Goal: Task Accomplishment & Management: Use online tool/utility

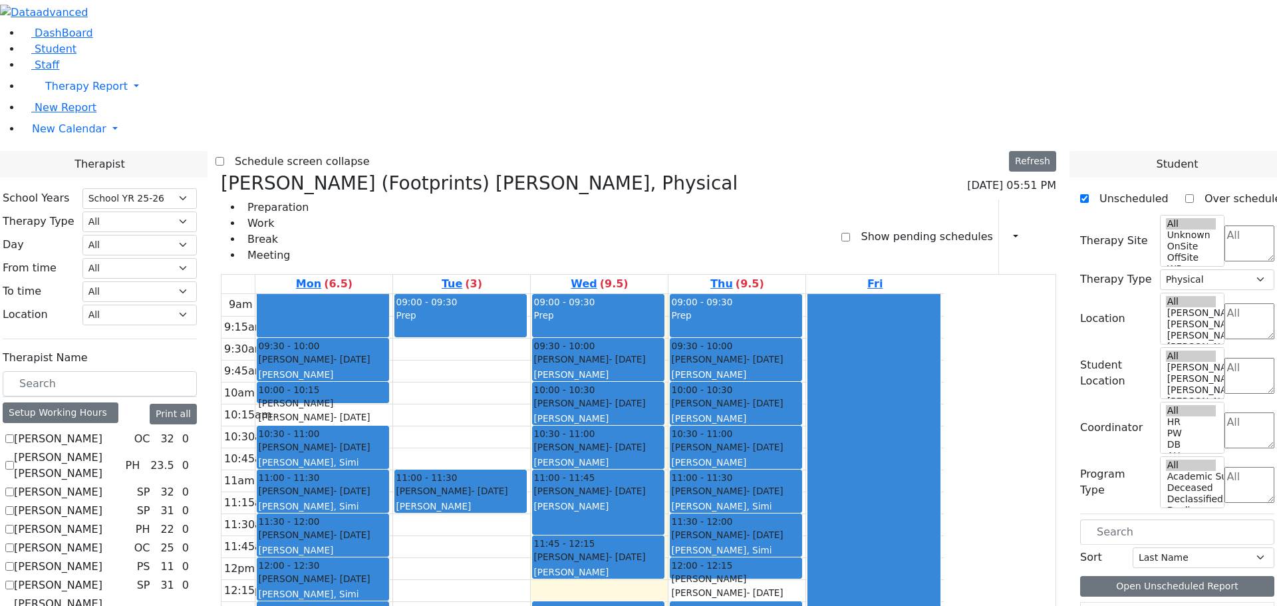
select select "212"
select select "2"
click at [221, 172] on icon at bounding box center [221, 183] width 0 height 22
checkbox input "false"
select select
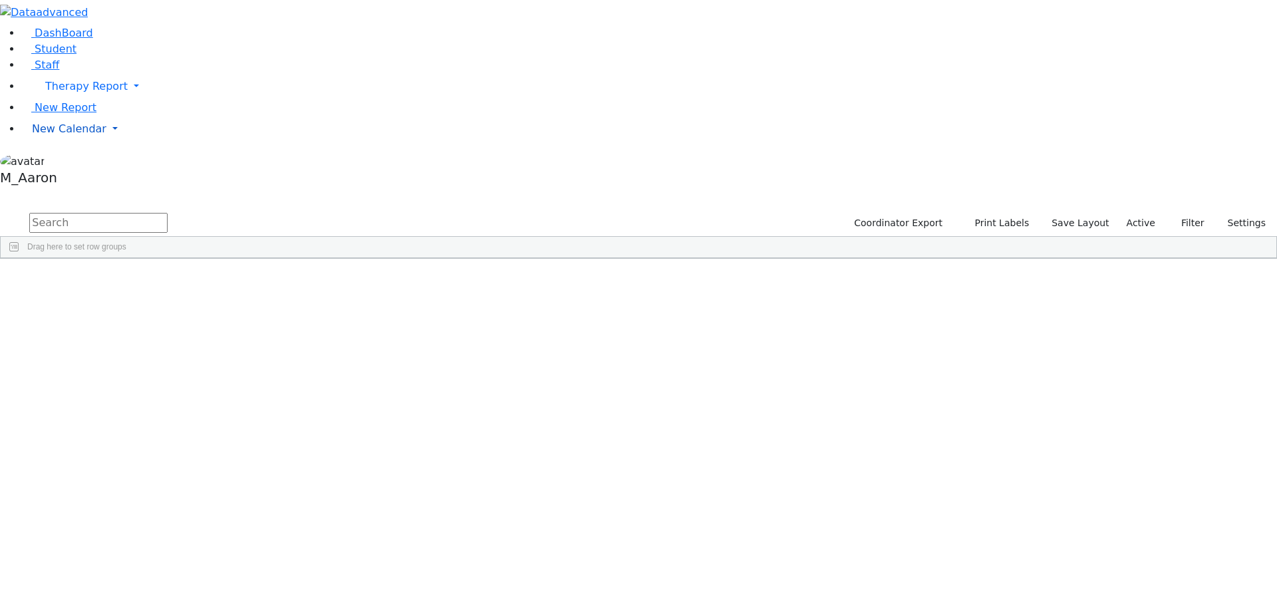
click at [45, 92] on span "New Calendar" at bounding box center [86, 86] width 82 height 13
click at [74, 162] on span "Calendar" at bounding box center [53, 155] width 48 height 13
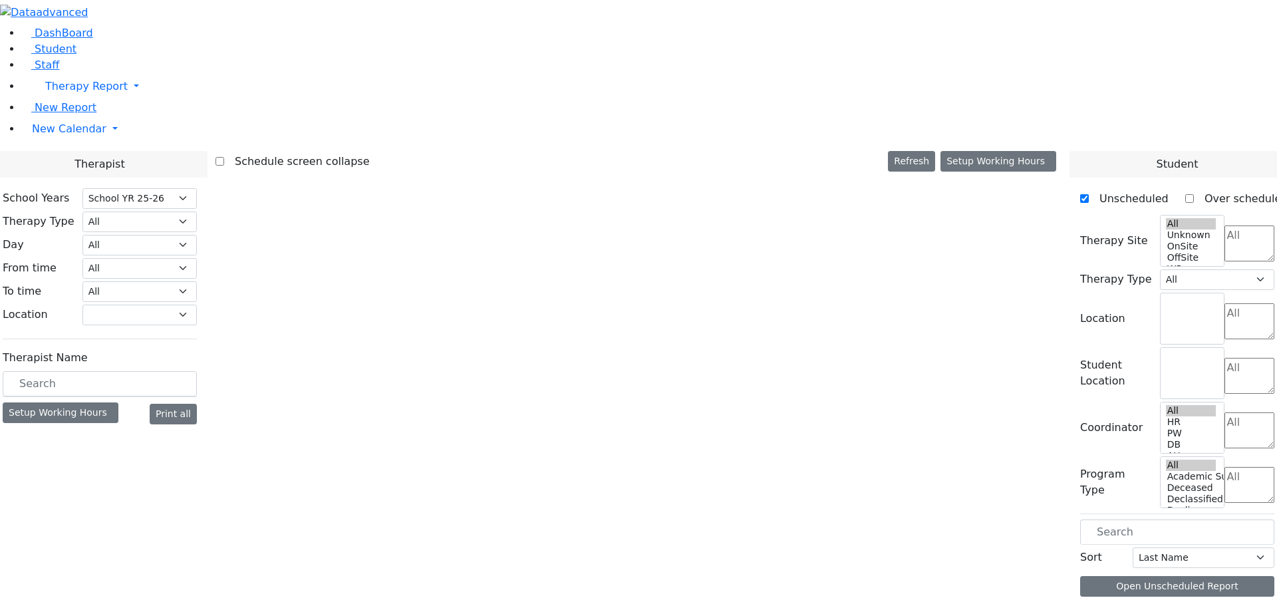
select select "212"
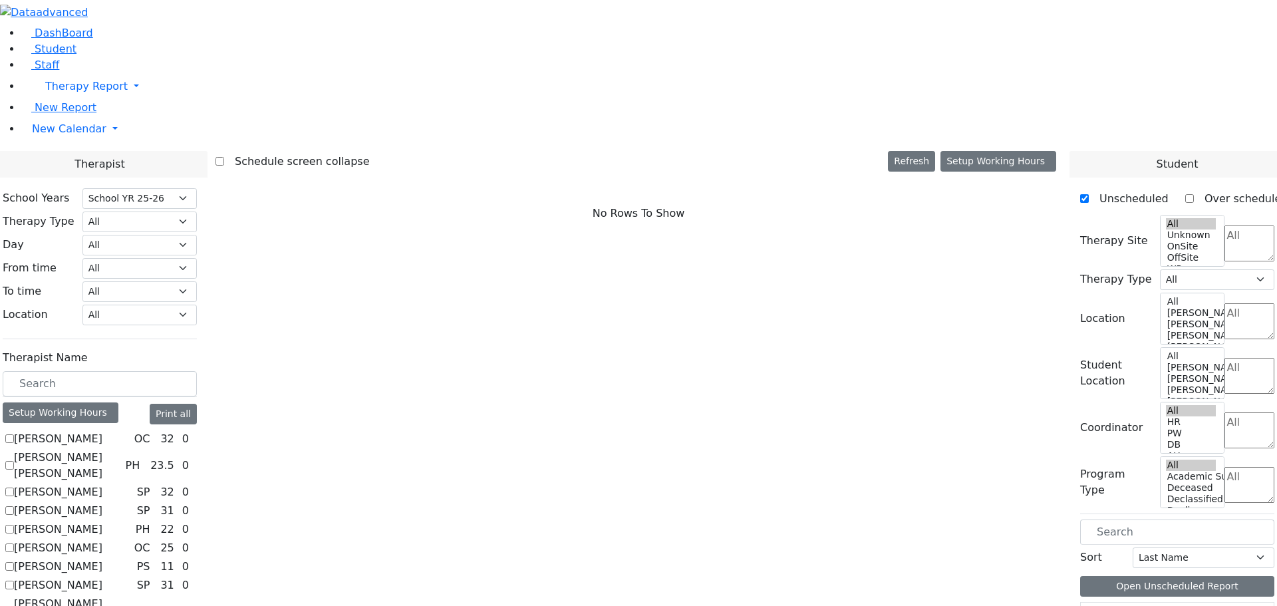
scroll to position [931, 0]
checkbox input "true"
select select "1"
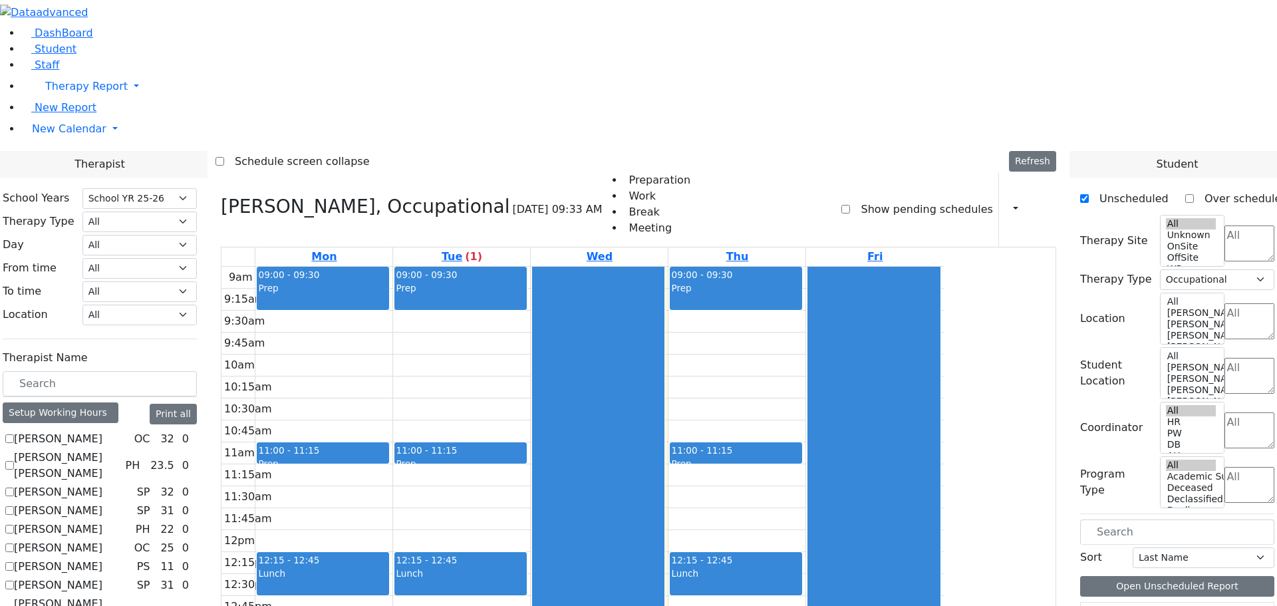
scroll to position [0, 0]
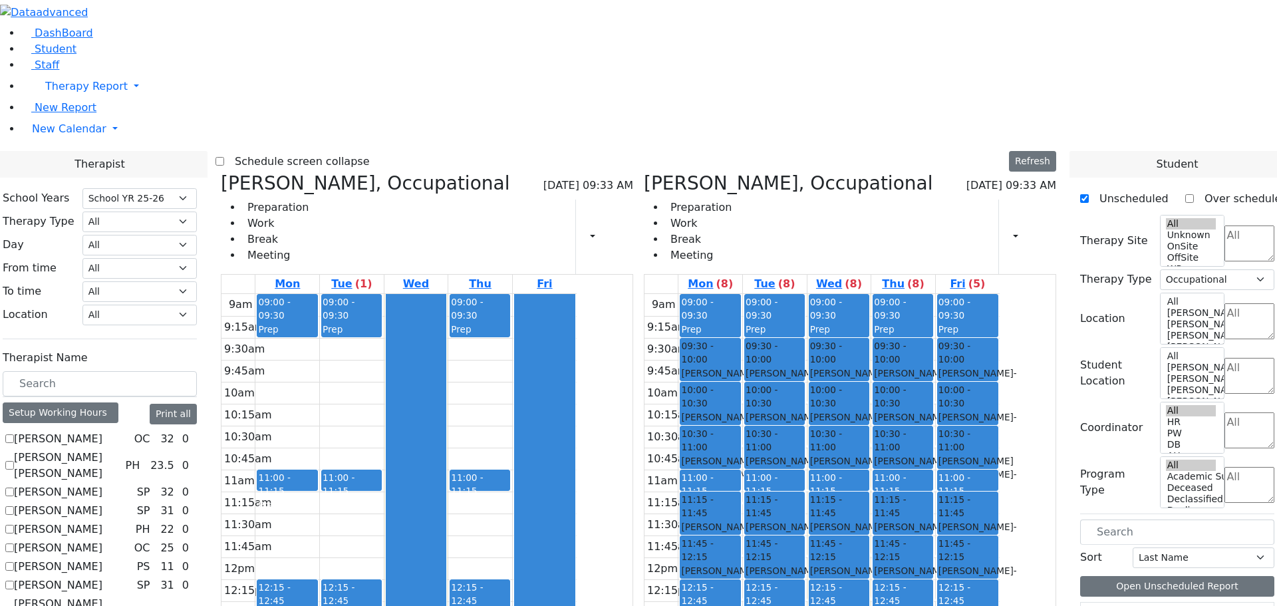
checkbox input "false"
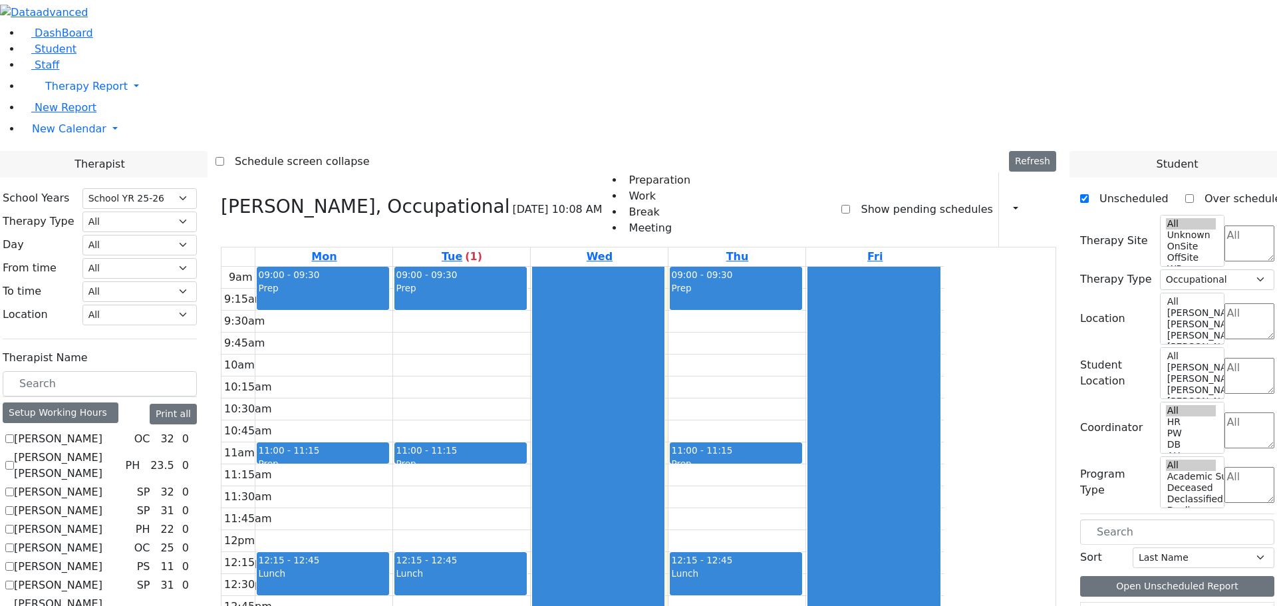
scroll to position [266, 0]
checkbox input "true"
select select
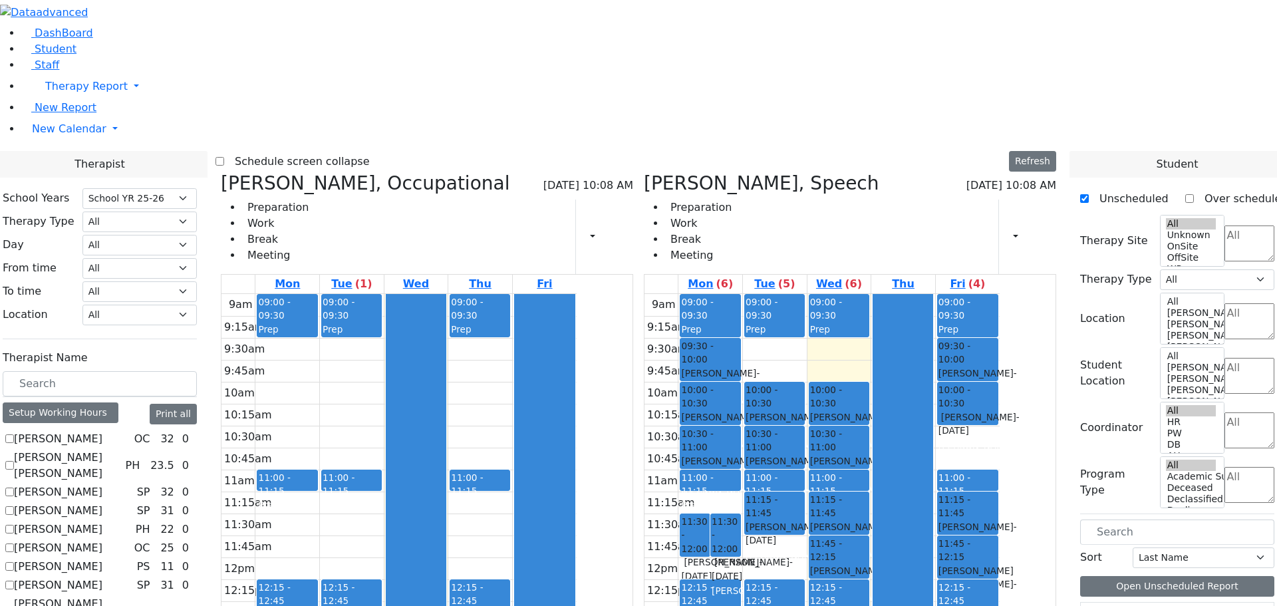
scroll to position [665, 0]
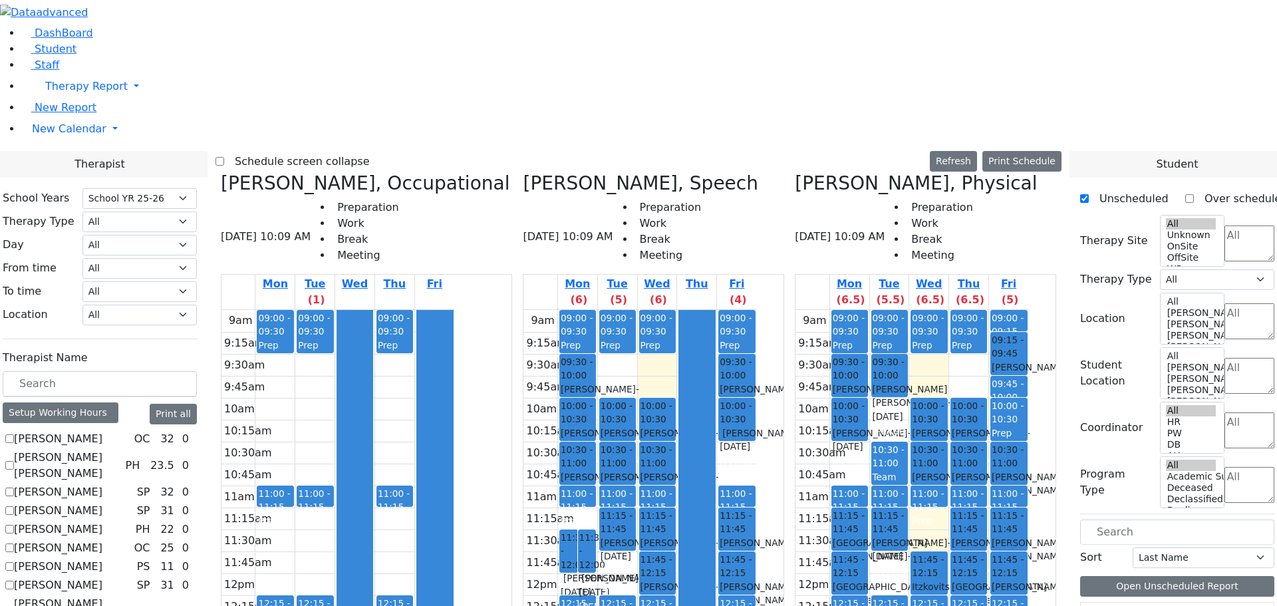
checkbox input "false"
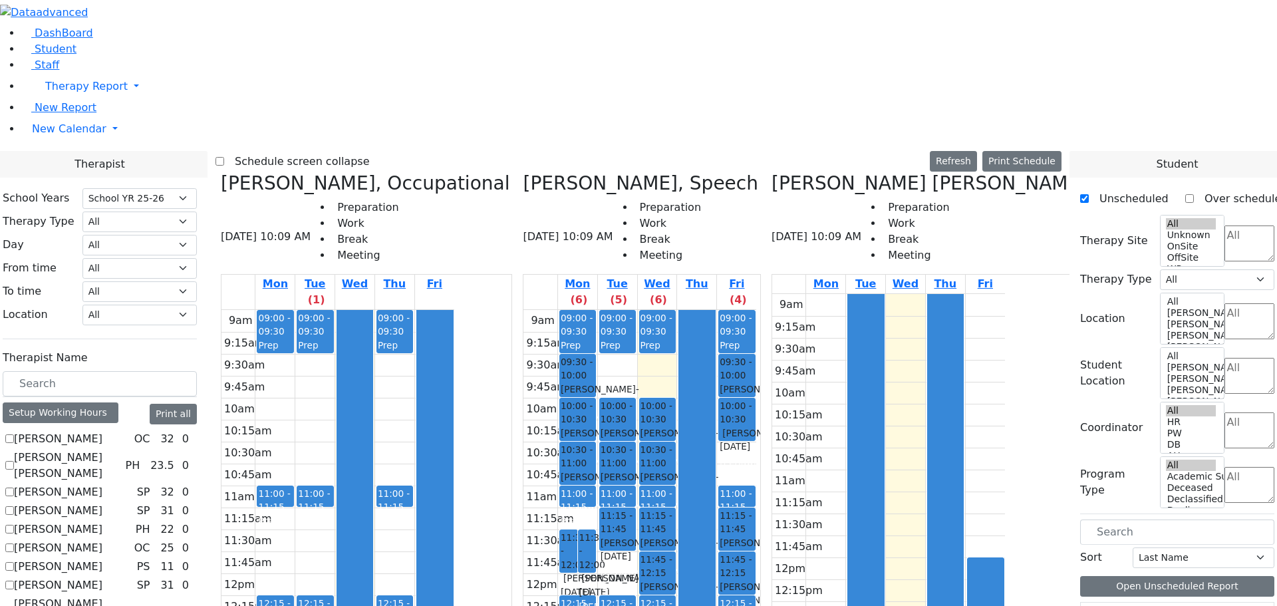
checkbox input "false"
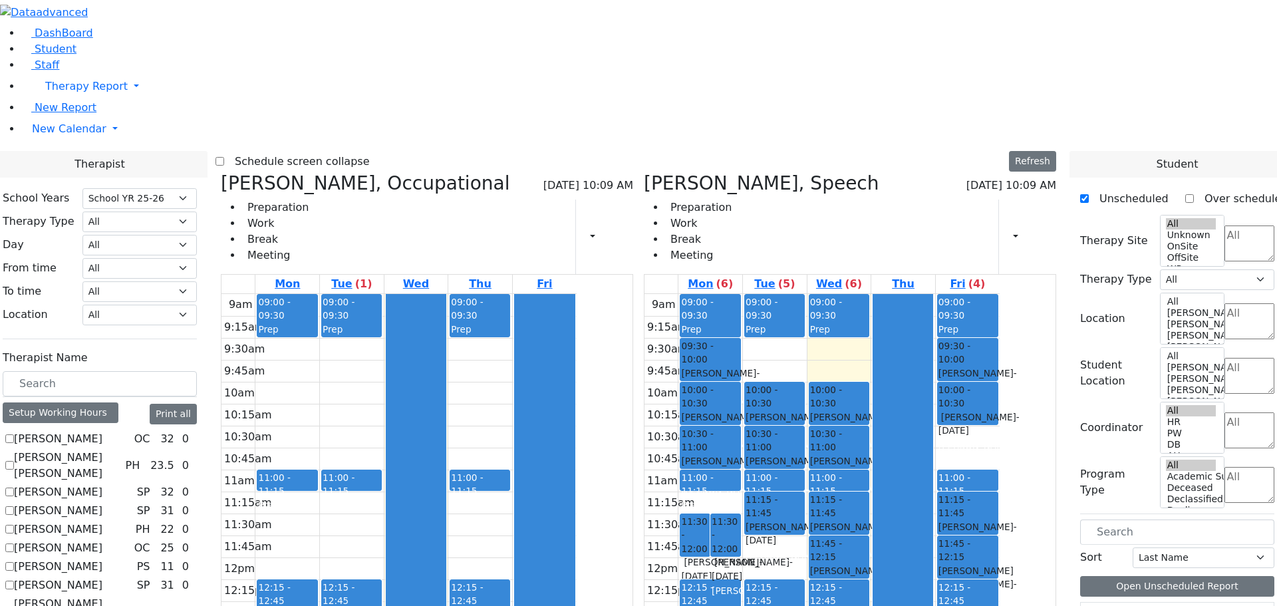
scroll to position [931, 0]
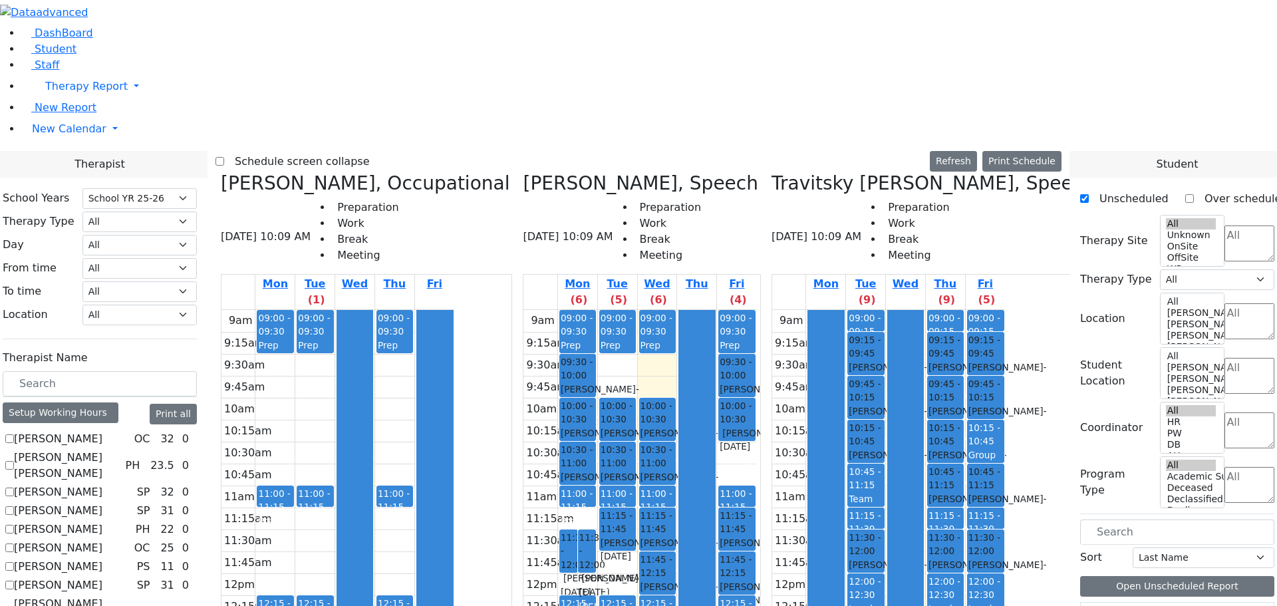
checkbox input "false"
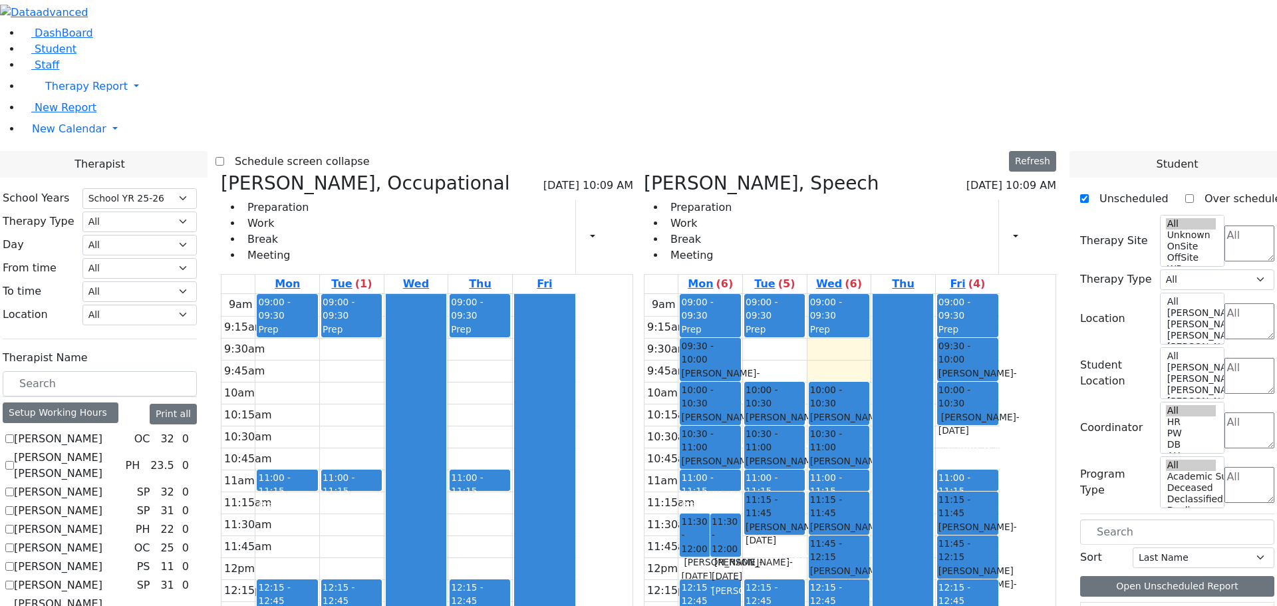
click at [647, 151] on div "Schedule screen collapse Refresh Setup Working Hours Print Schedule" at bounding box center [638, 161] width 846 height 21
